Goal: Task Accomplishment & Management: Use online tool/utility

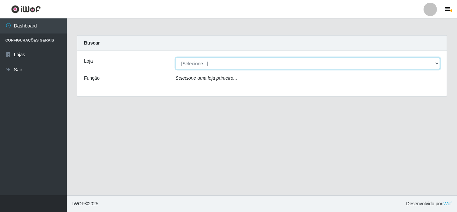
click at [215, 64] on select "[Selecione...] Queiroz Atacadão - [GEOGRAPHIC_DATA]" at bounding box center [308, 64] width 265 height 12
select select "225"
click at [176, 58] on select "[Selecione...] Queiroz Atacadão - [GEOGRAPHIC_DATA]" at bounding box center [308, 64] width 265 height 12
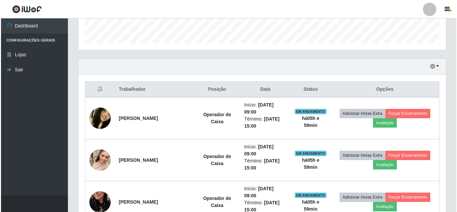
scroll to position [201, 0]
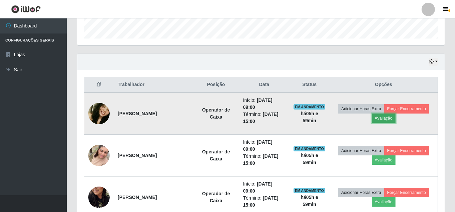
click at [386, 120] on button "Avaliação" at bounding box center [384, 117] width 24 height 9
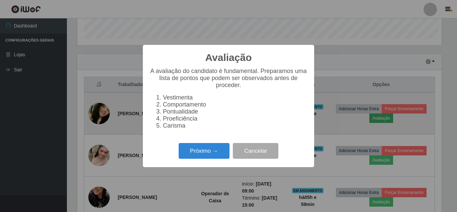
scroll to position [139, 364]
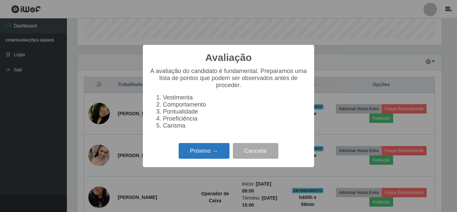
click at [211, 153] on button "Próximo →" at bounding box center [204, 151] width 51 height 16
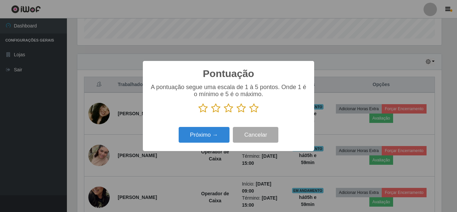
scroll to position [334530, 334304]
click at [254, 108] on icon at bounding box center [253, 108] width 9 height 10
click at [249, 113] on input "radio" at bounding box center [249, 113] width 0 height 0
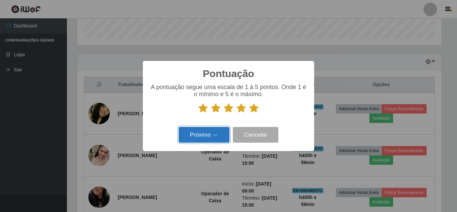
click at [197, 136] on button "Próximo →" at bounding box center [204, 135] width 51 height 16
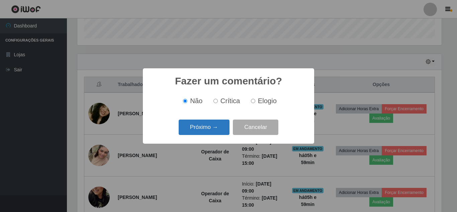
click at [216, 129] on button "Próximo →" at bounding box center [204, 127] width 51 height 16
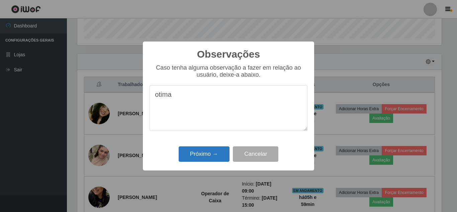
type textarea "otima"
click at [207, 154] on button "Próximo →" at bounding box center [204, 154] width 51 height 16
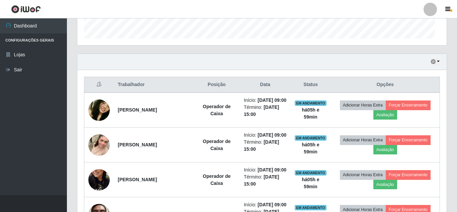
scroll to position [139, 368]
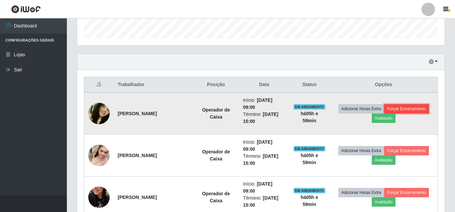
click at [406, 109] on button "Forçar Encerramento" at bounding box center [407, 108] width 45 height 9
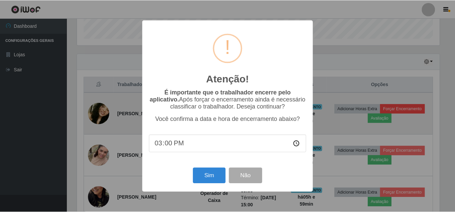
scroll to position [139, 364]
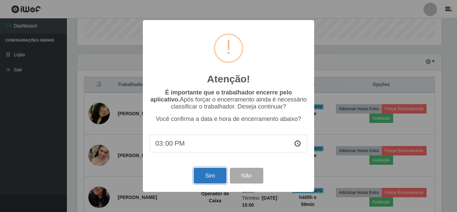
click at [206, 180] on button "Sim" at bounding box center [210, 176] width 32 height 16
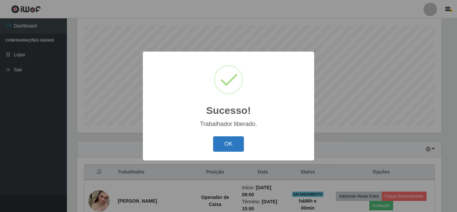
click at [236, 147] on button "OK" at bounding box center [228, 144] width 31 height 16
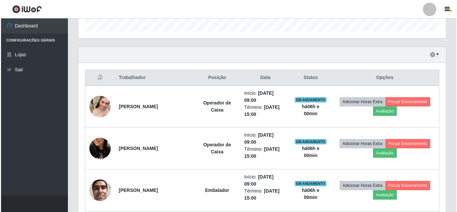
scroll to position [214, 0]
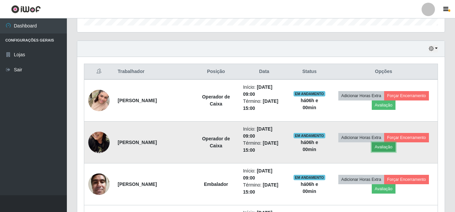
click at [382, 148] on button "Avaliação" at bounding box center [384, 146] width 24 height 9
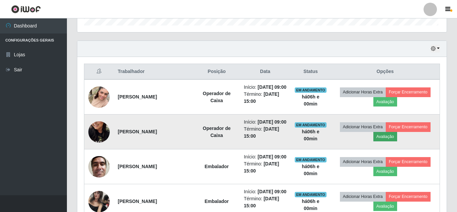
scroll to position [139, 364]
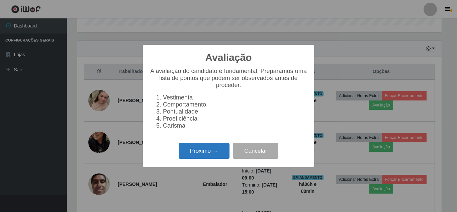
click at [201, 158] on button "Próximo →" at bounding box center [204, 151] width 51 height 16
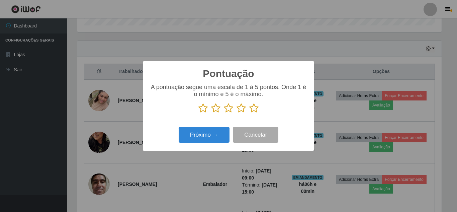
scroll to position [334530, 334304]
click at [255, 106] on icon at bounding box center [253, 108] width 9 height 10
click at [249, 113] on input "radio" at bounding box center [249, 113] width 0 height 0
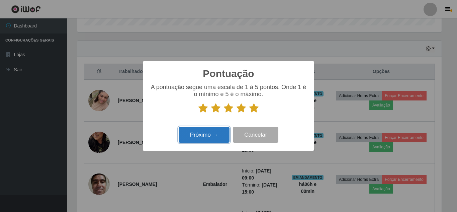
click at [199, 134] on button "Próximo →" at bounding box center [204, 135] width 51 height 16
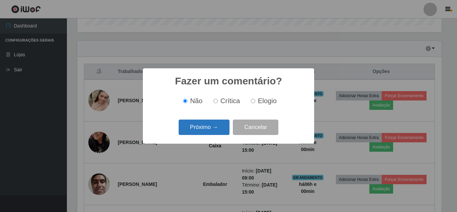
click at [203, 130] on button "Próximo →" at bounding box center [204, 127] width 51 height 16
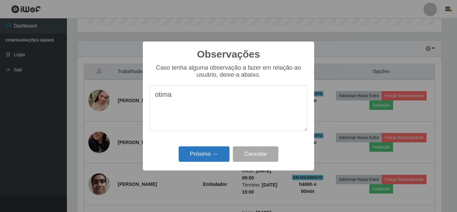
type textarea "otima"
click at [204, 159] on button "Próximo →" at bounding box center [204, 154] width 51 height 16
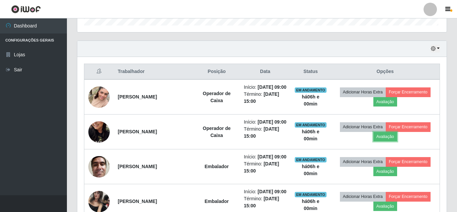
scroll to position [139, 368]
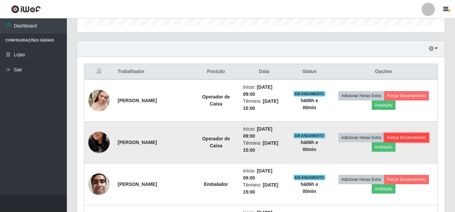
click at [412, 138] on button "Forçar Encerramento" at bounding box center [407, 137] width 45 height 9
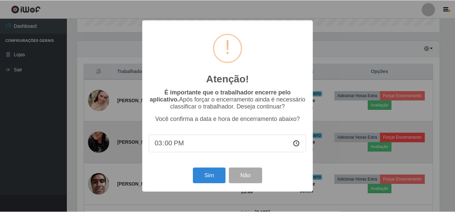
scroll to position [139, 364]
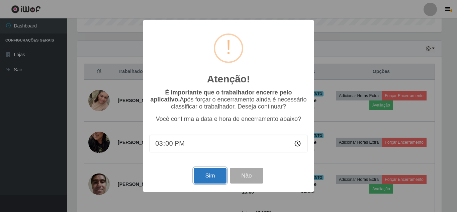
click at [211, 181] on button "Sim" at bounding box center [210, 176] width 32 height 16
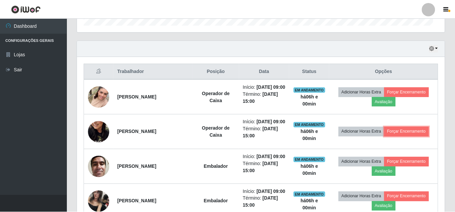
scroll to position [0, 0]
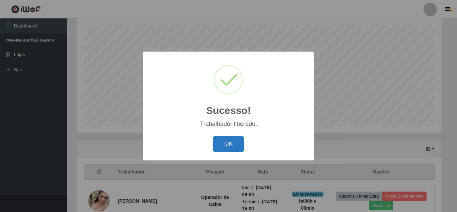
click at [232, 145] on button "OK" at bounding box center [228, 144] width 31 height 16
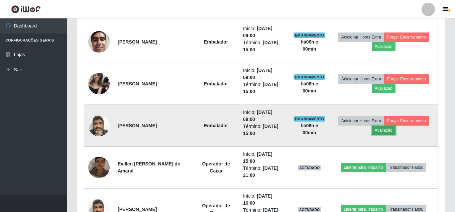
click at [384, 131] on button "Avaliação" at bounding box center [384, 130] width 24 height 9
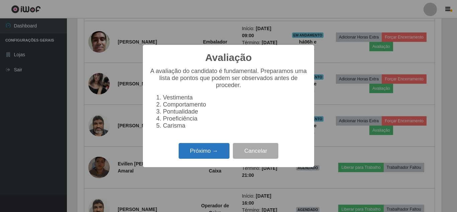
click at [207, 158] on button "Próximo →" at bounding box center [204, 151] width 51 height 16
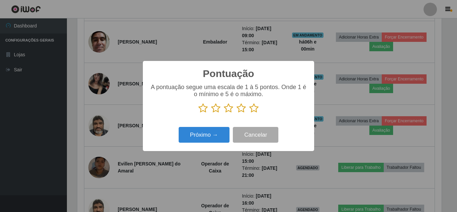
click at [255, 108] on icon at bounding box center [253, 108] width 9 height 10
click at [249, 113] on input "radio" at bounding box center [249, 113] width 0 height 0
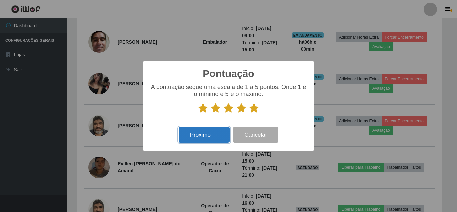
click at [199, 136] on button "Próximo →" at bounding box center [204, 135] width 51 height 16
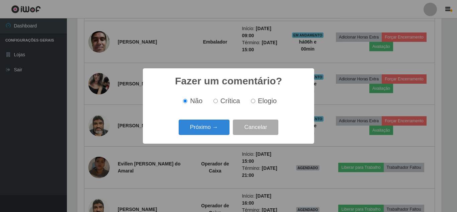
scroll to position [334530, 334304]
click at [204, 132] on button "Próximo →" at bounding box center [204, 127] width 51 height 16
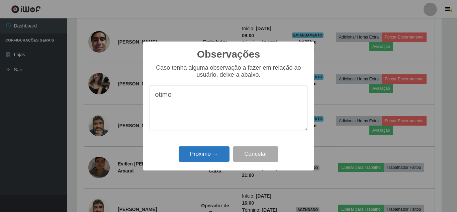
type textarea "otimo"
click at [207, 153] on button "Próximo →" at bounding box center [204, 154] width 51 height 16
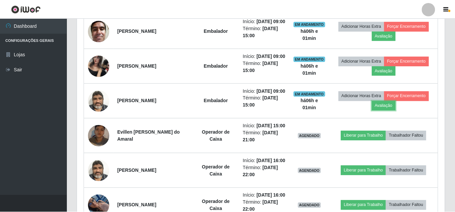
scroll to position [139, 368]
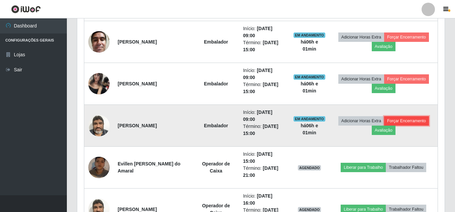
click at [419, 119] on button "Forçar Encerramento" at bounding box center [407, 120] width 45 height 9
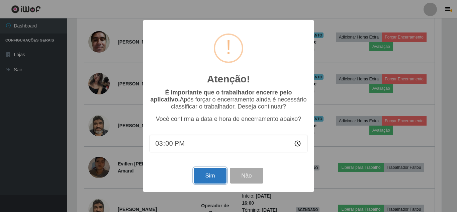
click at [216, 179] on button "Sim" at bounding box center [210, 176] width 32 height 16
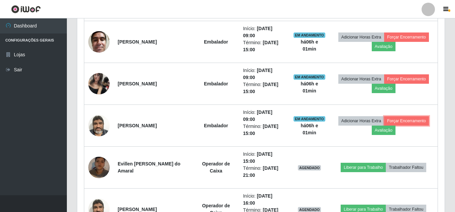
scroll to position [139, 368]
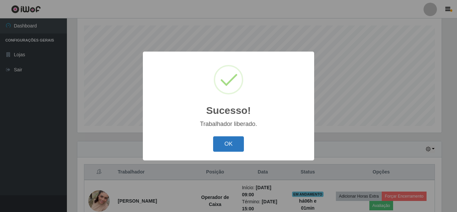
click at [238, 146] on button "OK" at bounding box center [228, 144] width 31 height 16
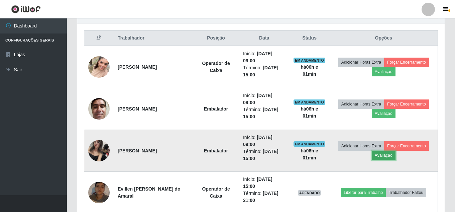
click at [381, 157] on button "Avaliação" at bounding box center [384, 155] width 24 height 9
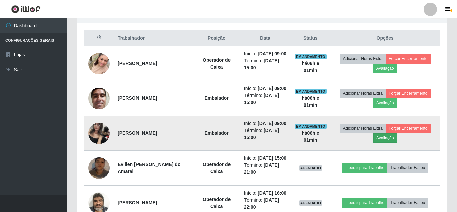
scroll to position [334530, 334304]
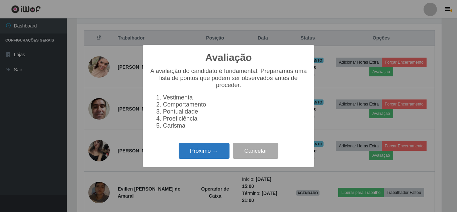
click at [201, 155] on button "Próximo →" at bounding box center [204, 151] width 51 height 16
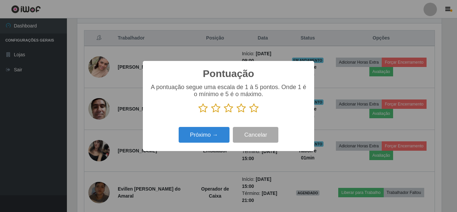
click at [256, 109] on icon at bounding box center [253, 108] width 9 height 10
click at [249, 113] on input "radio" at bounding box center [249, 113] width 0 height 0
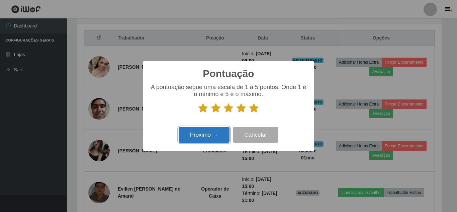
click at [203, 135] on button "Próximo →" at bounding box center [204, 135] width 51 height 16
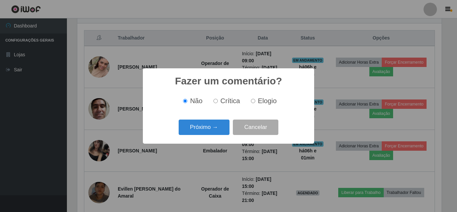
click at [203, 135] on button "Próximo →" at bounding box center [204, 127] width 51 height 16
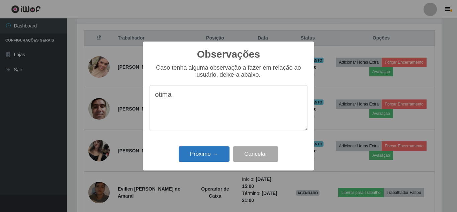
type textarea "otima"
click at [201, 154] on button "Próximo →" at bounding box center [204, 154] width 51 height 16
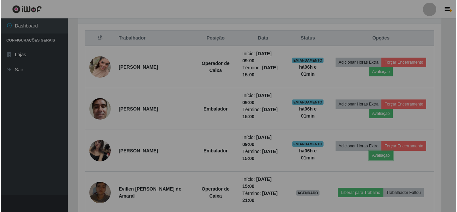
scroll to position [139, 368]
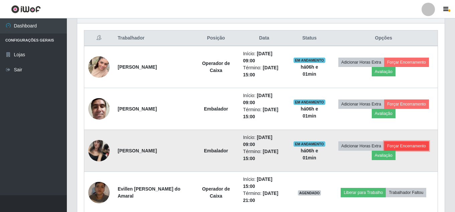
click at [410, 145] on button "Forçar Encerramento" at bounding box center [407, 145] width 45 height 9
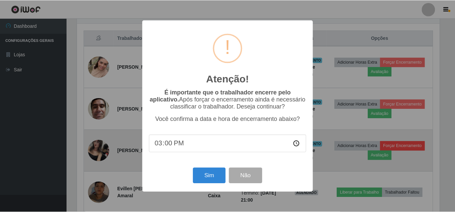
scroll to position [139, 364]
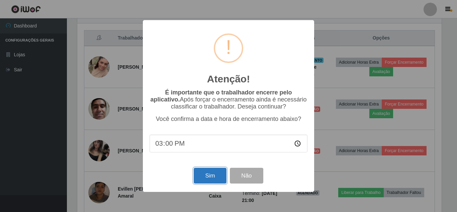
click at [215, 178] on button "Sim" at bounding box center [210, 176] width 32 height 16
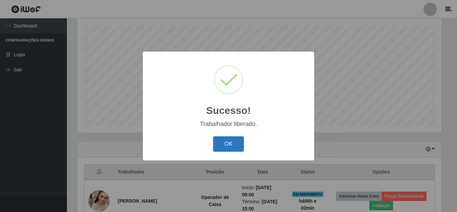
click at [232, 149] on button "OK" at bounding box center [228, 144] width 31 height 16
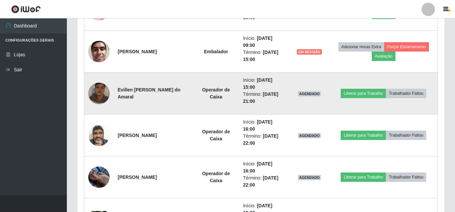
scroll to position [314, 0]
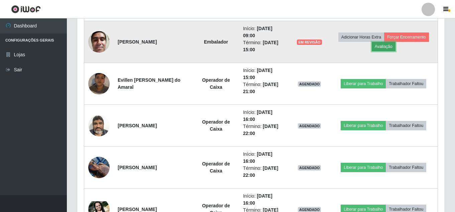
click at [385, 47] on button "Avaliação" at bounding box center [384, 46] width 24 height 9
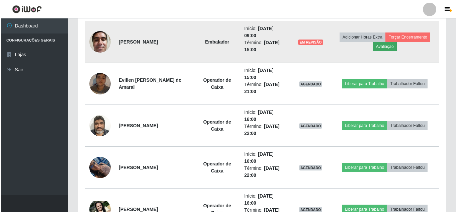
scroll to position [139, 364]
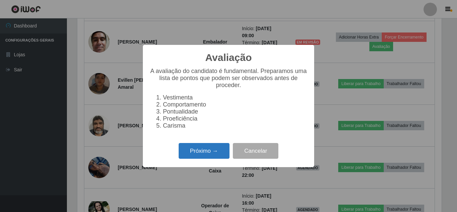
click at [203, 152] on button "Próximo →" at bounding box center [204, 151] width 51 height 16
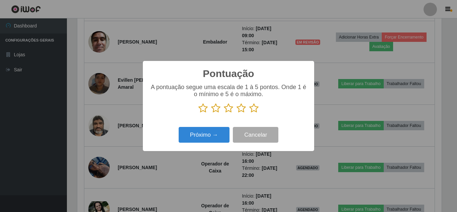
click at [255, 109] on icon at bounding box center [253, 108] width 9 height 10
click at [249, 113] on input "radio" at bounding box center [249, 113] width 0 height 0
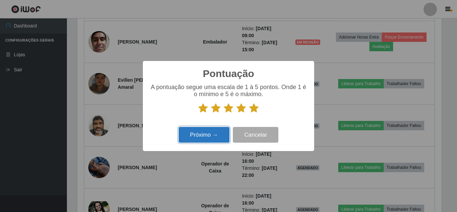
click at [211, 136] on button "Próximo →" at bounding box center [204, 135] width 51 height 16
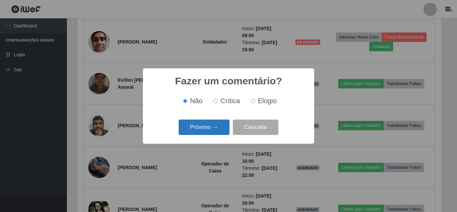
click at [211, 129] on button "Próximo →" at bounding box center [204, 127] width 51 height 16
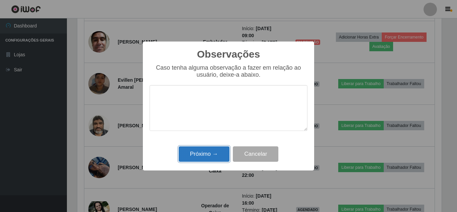
click at [208, 156] on button "Próximo →" at bounding box center [204, 154] width 51 height 16
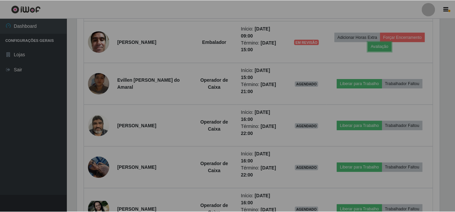
scroll to position [139, 368]
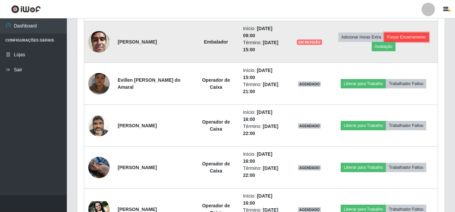
click at [404, 39] on button "Forçar Encerramento" at bounding box center [407, 36] width 45 height 9
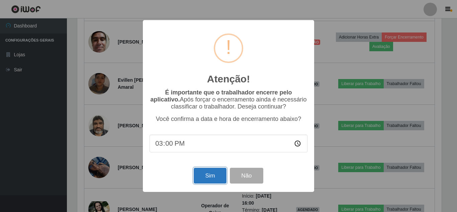
click at [215, 175] on button "Sim" at bounding box center [210, 176] width 32 height 16
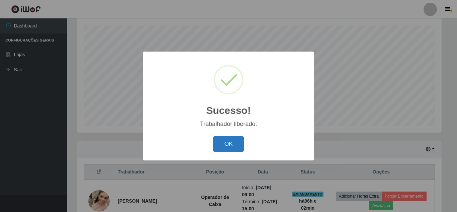
click at [232, 141] on button "OK" at bounding box center [228, 144] width 31 height 16
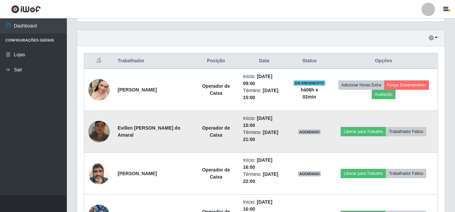
scroll to position [247, 0]
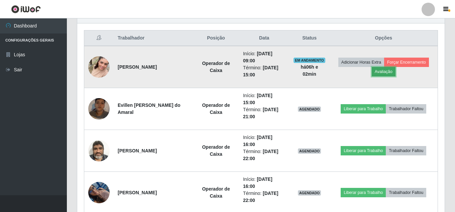
click at [385, 74] on button "Avaliação" at bounding box center [384, 71] width 24 height 9
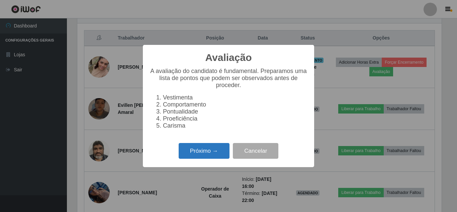
click at [196, 156] on button "Próximo →" at bounding box center [204, 151] width 51 height 16
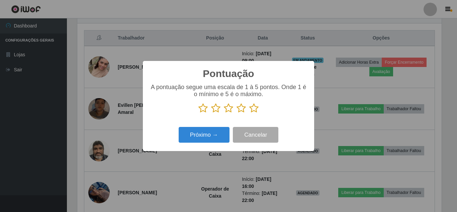
click at [254, 110] on icon at bounding box center [253, 108] width 9 height 10
click at [249, 113] on input "radio" at bounding box center [249, 113] width 0 height 0
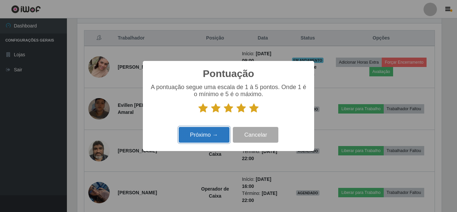
click at [202, 137] on button "Próximo →" at bounding box center [204, 135] width 51 height 16
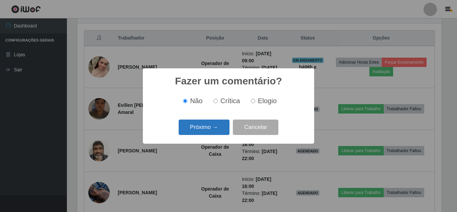
click at [210, 128] on button "Próximo →" at bounding box center [204, 127] width 51 height 16
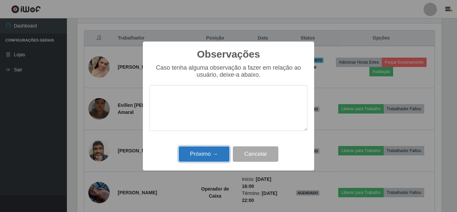
click at [200, 156] on button "Próximo →" at bounding box center [204, 154] width 51 height 16
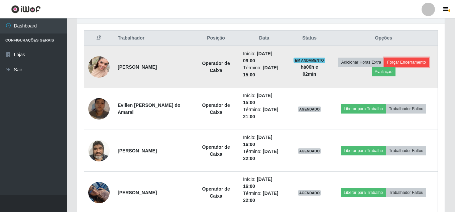
click at [405, 64] on button "Forçar Encerramento" at bounding box center [407, 62] width 45 height 9
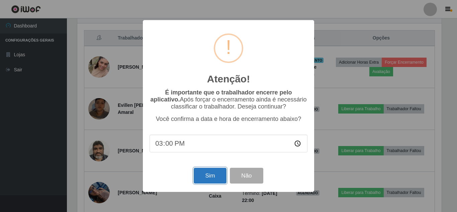
click at [215, 174] on button "Sim" at bounding box center [210, 176] width 32 height 16
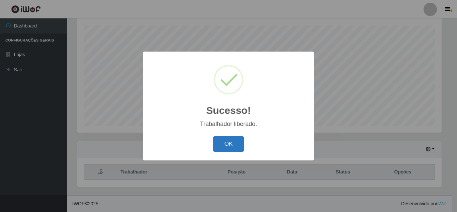
click at [234, 143] on button "OK" at bounding box center [228, 144] width 31 height 16
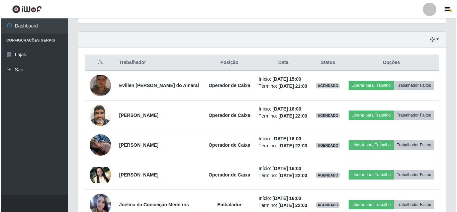
scroll to position [227, 0]
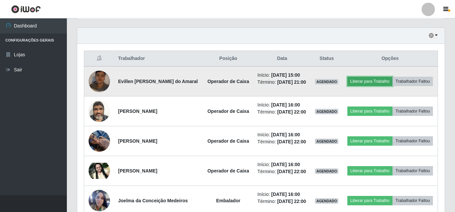
click at [364, 81] on button "Liberar para Trabalho" at bounding box center [370, 81] width 45 height 9
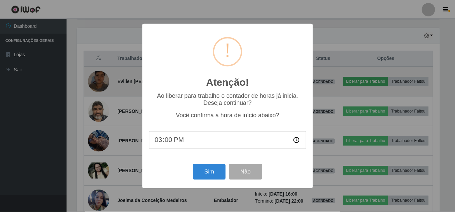
scroll to position [139, 364]
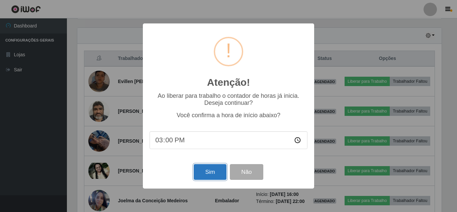
click at [212, 170] on button "Sim" at bounding box center [210, 172] width 32 height 16
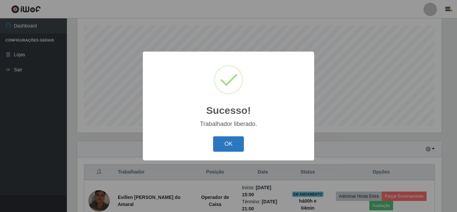
click at [216, 149] on button "OK" at bounding box center [228, 144] width 31 height 16
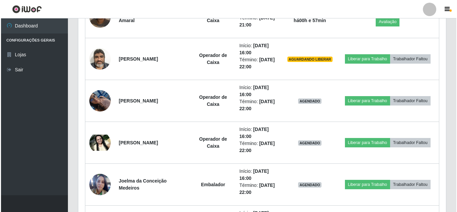
scroll to position [305, 0]
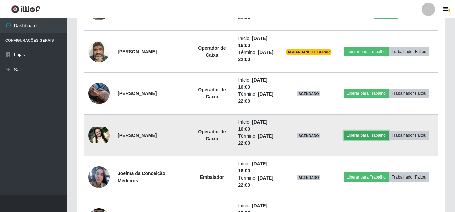
click at [373, 133] on button "Liberar para Trabalho" at bounding box center [366, 135] width 45 height 9
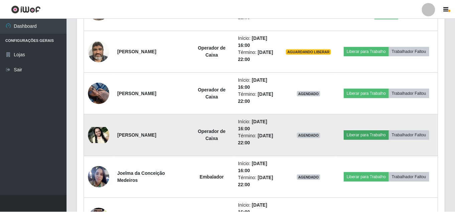
scroll to position [139, 364]
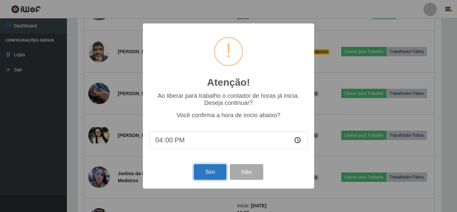
click at [205, 180] on button "Sim" at bounding box center [210, 172] width 32 height 16
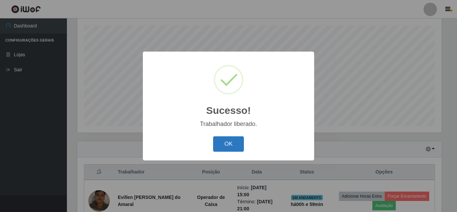
click at [233, 146] on button "OK" at bounding box center [228, 144] width 31 height 16
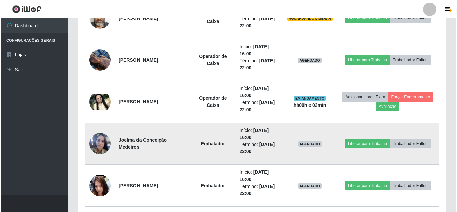
scroll to position [348, 0]
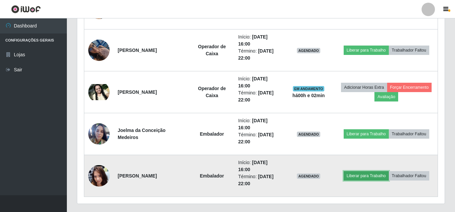
click at [360, 179] on button "Liberar para Trabalho" at bounding box center [366, 175] width 45 height 9
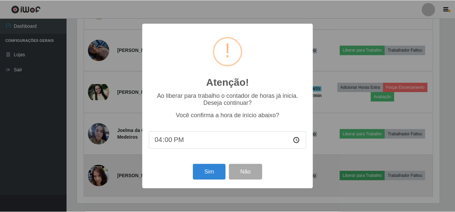
scroll to position [139, 364]
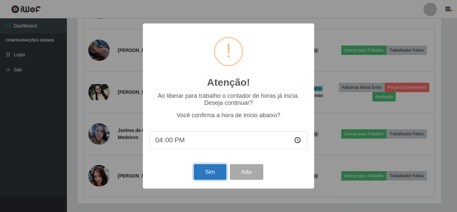
click at [201, 174] on button "Sim" at bounding box center [210, 172] width 32 height 16
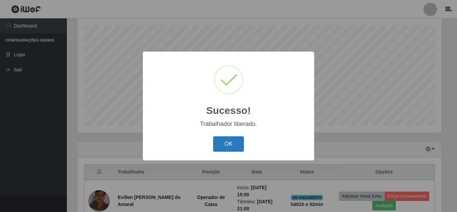
click at [228, 144] on button "OK" at bounding box center [228, 144] width 31 height 16
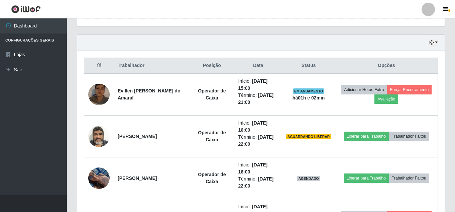
scroll to position [247, 0]
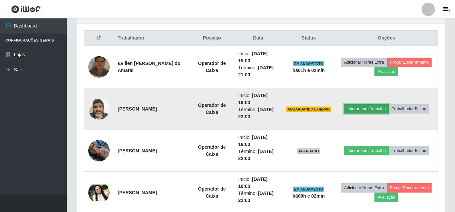
click at [368, 110] on button "Liberar para Trabalho" at bounding box center [366, 108] width 45 height 9
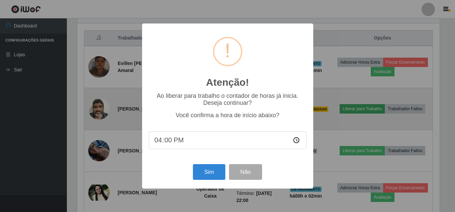
scroll to position [139, 364]
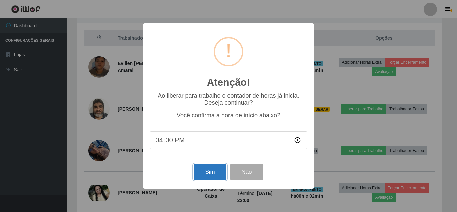
click at [205, 179] on button "Sim" at bounding box center [210, 172] width 32 height 16
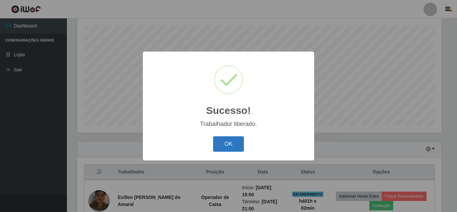
click at [238, 143] on button "OK" at bounding box center [228, 144] width 31 height 16
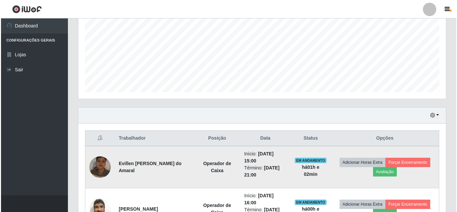
scroll to position [247, 0]
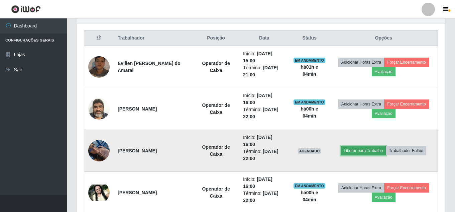
click at [359, 152] on button "Liberar para Trabalho" at bounding box center [363, 150] width 45 height 9
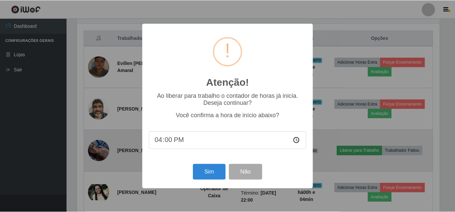
scroll to position [139, 364]
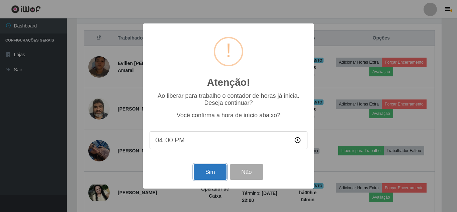
click at [214, 168] on button "Sim" at bounding box center [210, 172] width 32 height 16
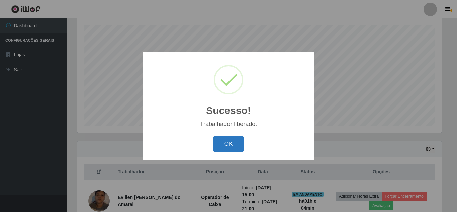
click at [225, 147] on button "OK" at bounding box center [228, 144] width 31 height 16
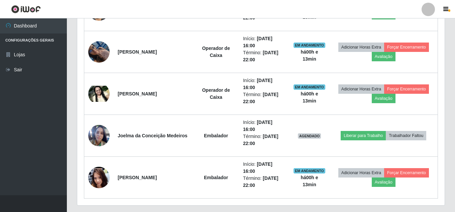
scroll to position [346, 0]
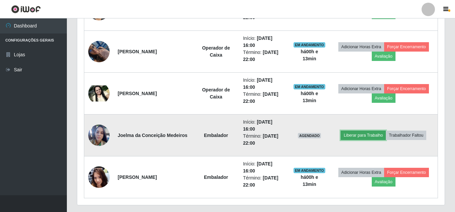
click at [360, 133] on button "Liberar para Trabalho" at bounding box center [363, 135] width 45 height 9
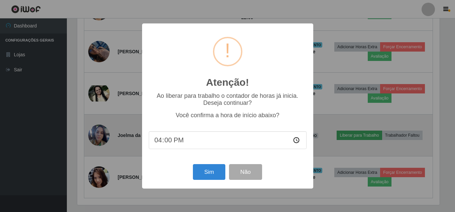
scroll to position [139, 364]
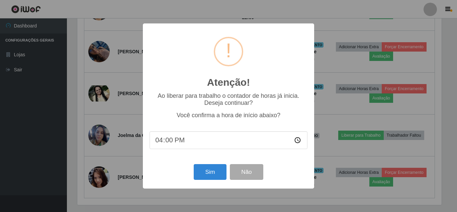
click at [170, 140] on input "16:00" at bounding box center [229, 140] width 158 height 18
type input "16:13"
click at [211, 173] on button "Sim" at bounding box center [210, 172] width 32 height 16
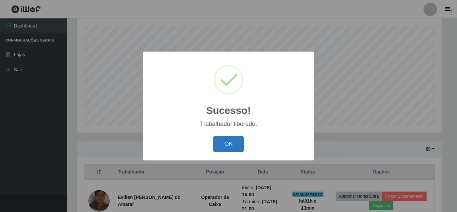
click at [236, 145] on button "OK" at bounding box center [228, 144] width 31 height 16
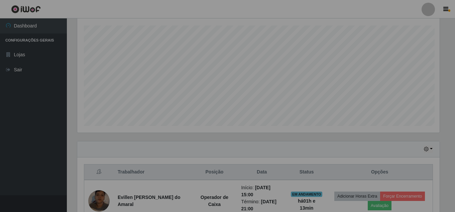
scroll to position [139, 368]
